Goal: Task Accomplishment & Management: Use online tool/utility

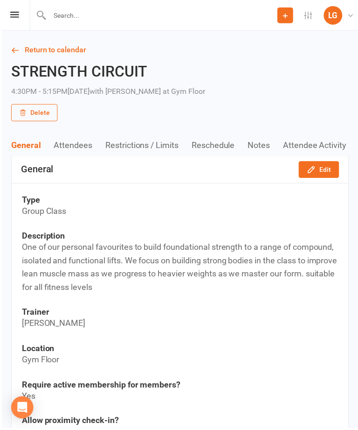
scroll to position [29, 0]
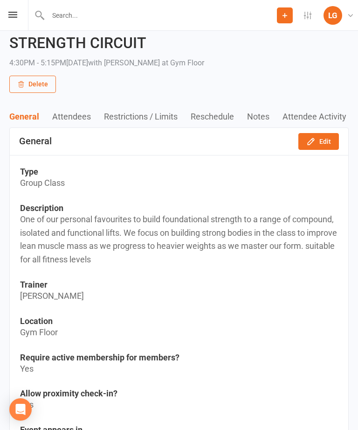
click at [15, 25] on div "Prospect Member Non-attending contact Class / event Appointment Task Membership…" at bounding box center [179, 15] width 358 height 31
click at [6, 20] on div "Prospect Member Non-attending contact Class / event Appointment Task Membership…" at bounding box center [179, 15] width 358 height 31
click at [12, 16] on icon at bounding box center [12, 15] width 9 height 6
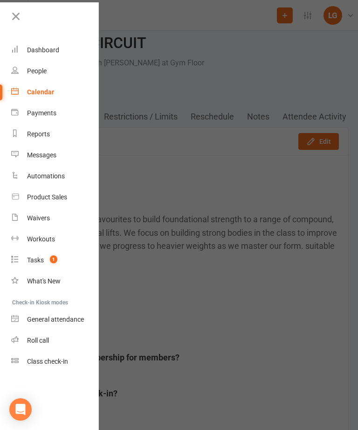
click at [33, 96] on div "Calendar" at bounding box center [40, 91] width 27 height 7
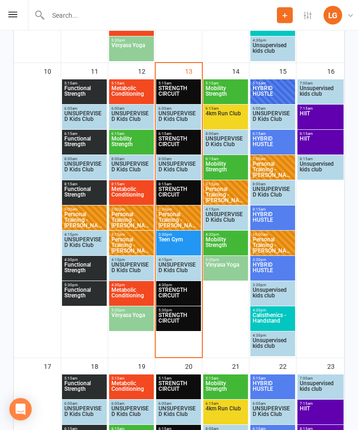
click at [181, 196] on span "STRENGTH CIRCUIT" at bounding box center [178, 195] width 41 height 17
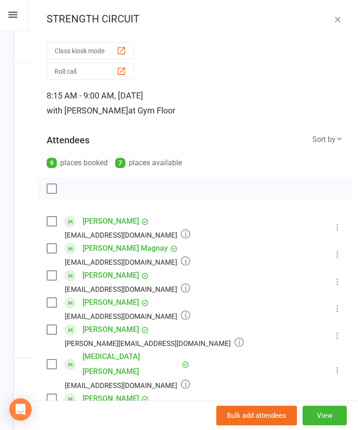
click at [332, 24] on button "button" at bounding box center [337, 19] width 11 height 11
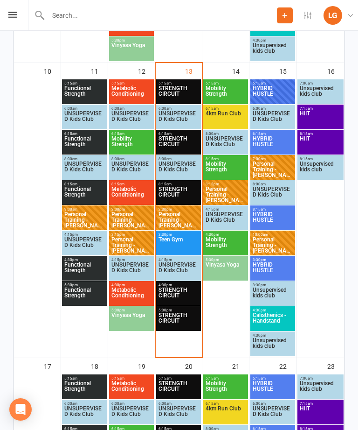
click at [186, 290] on span "STRENGTH CIRCUIT" at bounding box center [178, 295] width 41 height 17
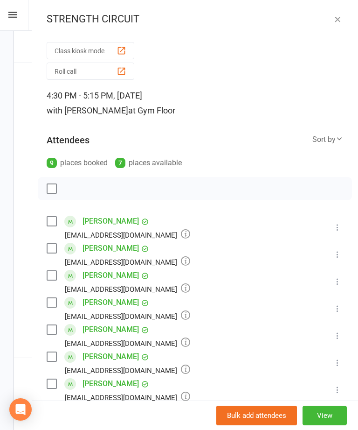
click at [333, 24] on button "button" at bounding box center [337, 19] width 11 height 11
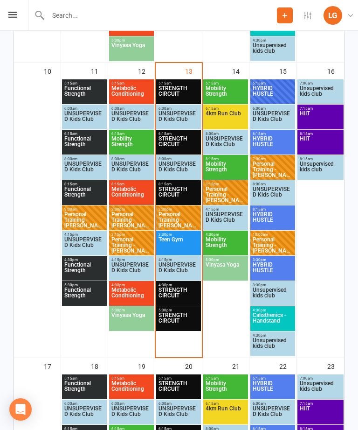
click at [190, 315] on span "STRENGTH CIRCUIT" at bounding box center [178, 320] width 41 height 17
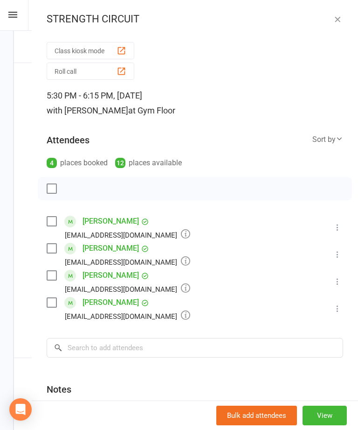
click at [343, 29] on div "STRENGTH CIRCUIT Class kiosk mode Roll call 5:30 PM - 6:15 PM, Wednesday, Augus…" at bounding box center [195, 215] width 327 height 430
click at [341, 10] on div "STRENGTH CIRCUIT Class kiosk mode Roll call 5:30 PM - 6:15 PM, Wednesday, Augus…" at bounding box center [195, 215] width 327 height 430
click at [337, 24] on button "button" at bounding box center [337, 19] width 11 height 11
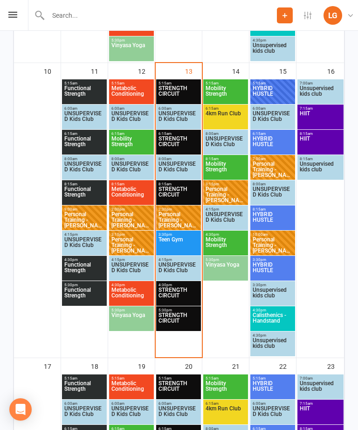
click at [185, 190] on span "STRENGTH CIRCUIT" at bounding box center [178, 194] width 41 height 17
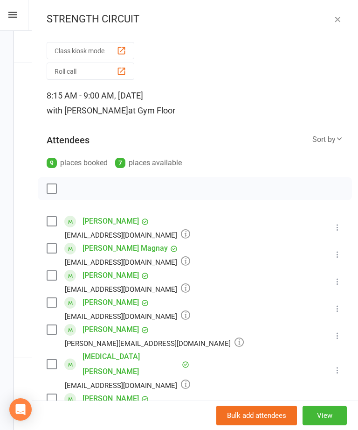
click at [107, 49] on button "Class kiosk mode" at bounding box center [91, 50] width 88 height 17
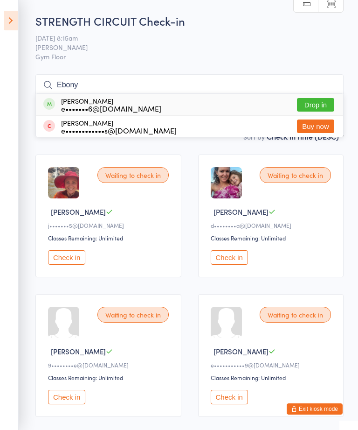
type input "Ebony"
click at [145, 105] on div "[PERSON_NAME] e•••••••6@[DOMAIN_NAME] Drop in" at bounding box center [190, 104] width 308 height 21
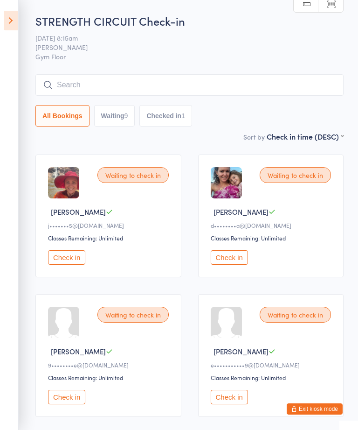
click at [72, 404] on button "Check in" at bounding box center [66, 397] width 37 height 14
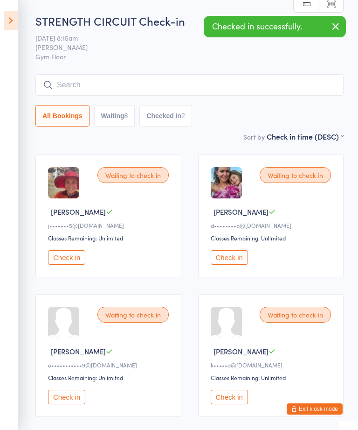
click at [64, 255] on button "Check in" at bounding box center [66, 257] width 37 height 14
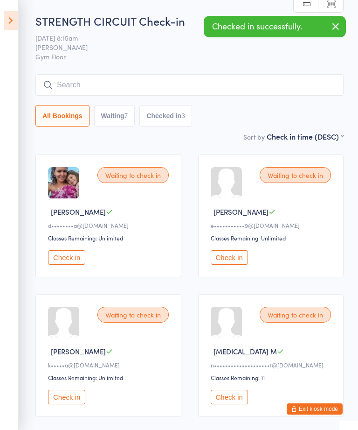
click at [239, 264] on button "Check in" at bounding box center [229, 257] width 37 height 14
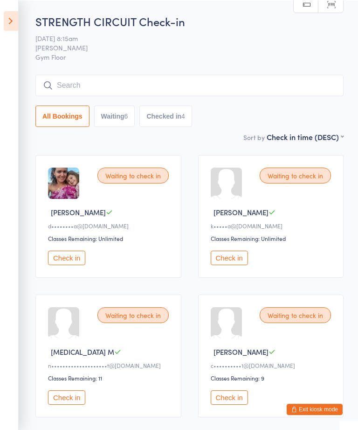
click at [71, 264] on button "Check in" at bounding box center [66, 257] width 37 height 14
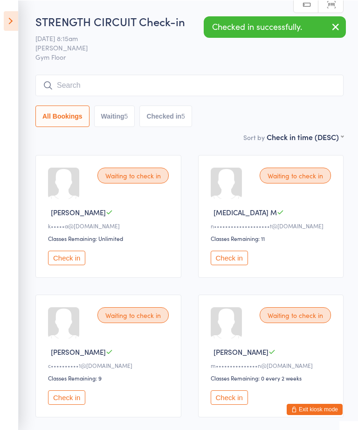
click at [71, 257] on button "Check in" at bounding box center [66, 257] width 37 height 14
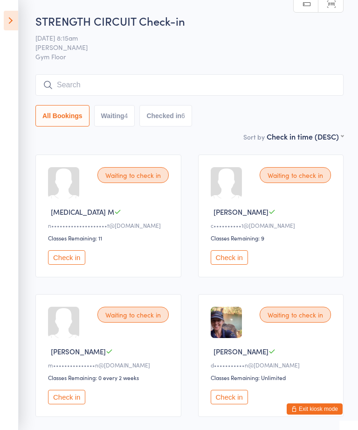
click at [90, 82] on input "search" at bounding box center [189, 84] width 309 height 21
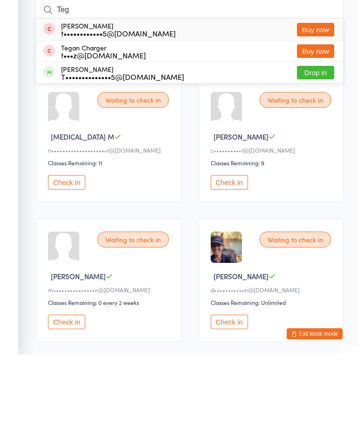
type input "Teg"
click at [324, 141] on button "Drop in" at bounding box center [315, 148] width 37 height 14
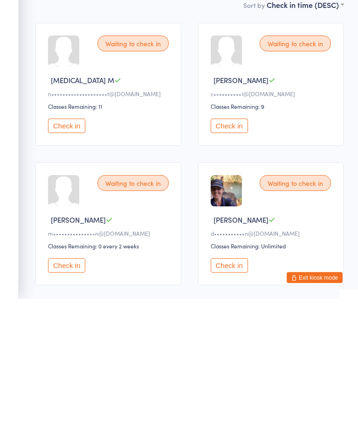
click at [62, 390] on button "Check in" at bounding box center [66, 397] width 37 height 14
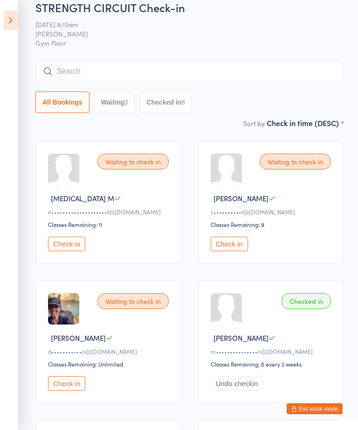
scroll to position [11, 0]
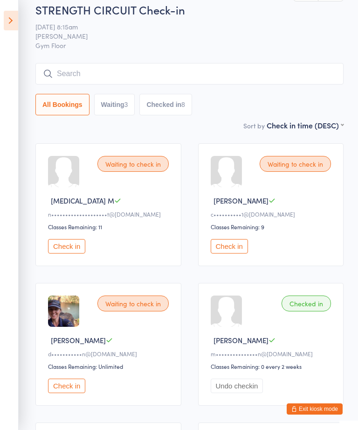
click at [111, 73] on input "search" at bounding box center [189, 73] width 309 height 21
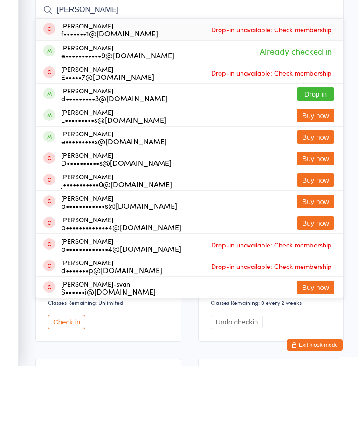
scroll to position [7, 0]
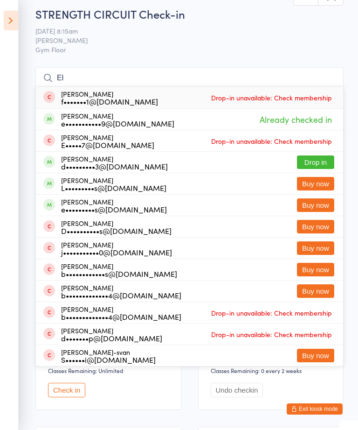
type input "E"
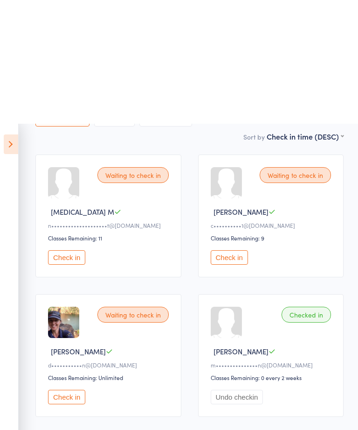
scroll to position [126, 0]
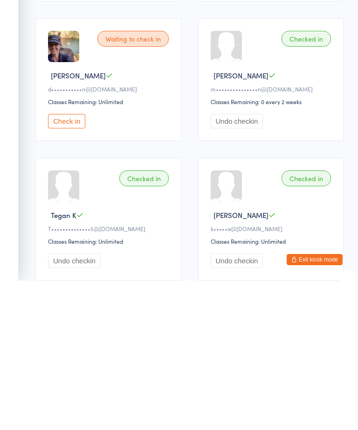
click at [71, 168] on div "Waiting to check in [PERSON_NAME] W d•••••••••••n@[DOMAIN_NAME] Classes Remaini…" at bounding box center [108, 229] width 146 height 123
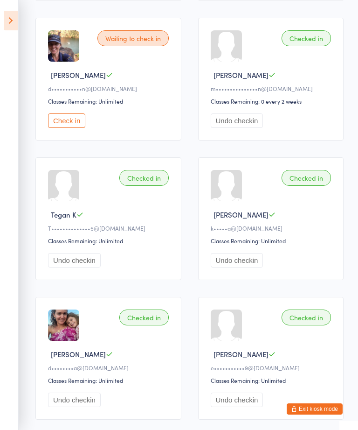
click at [71, 128] on button "Check in" at bounding box center [66, 120] width 37 height 14
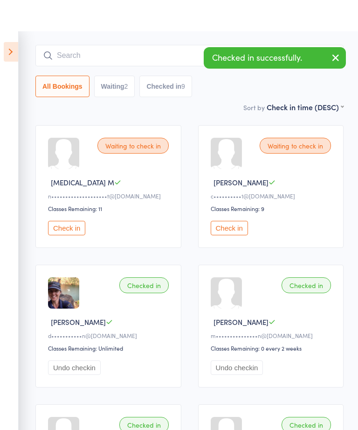
scroll to position [0, 0]
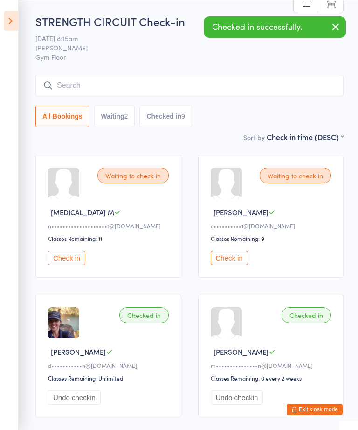
click at [120, 71] on div "STRENGTH CIRCUIT Check-in [DATE] 8:15am [PERSON_NAME] Gym Floor Manual search S…" at bounding box center [189, 72] width 309 height 118
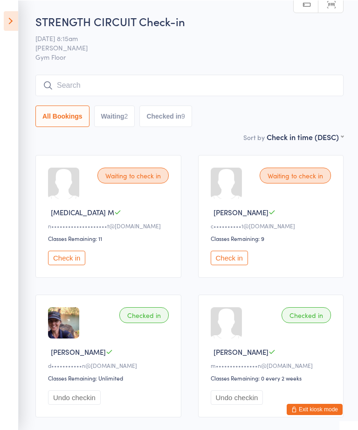
click at [98, 86] on input "search" at bounding box center [189, 84] width 309 height 21
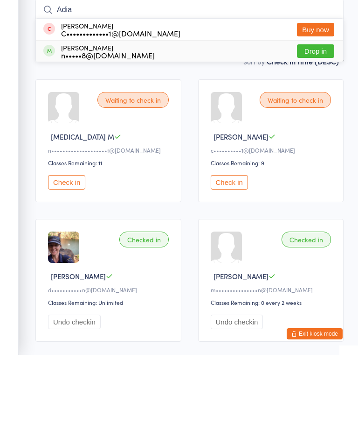
type input "Adia"
click at [127, 126] on div "n•••••8@[DOMAIN_NAME]" at bounding box center [108, 129] width 94 height 7
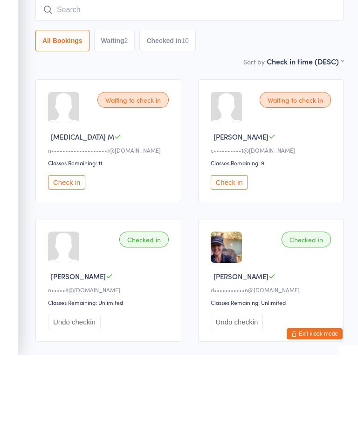
type input "n"
